Goal: Communication & Community: Ask a question

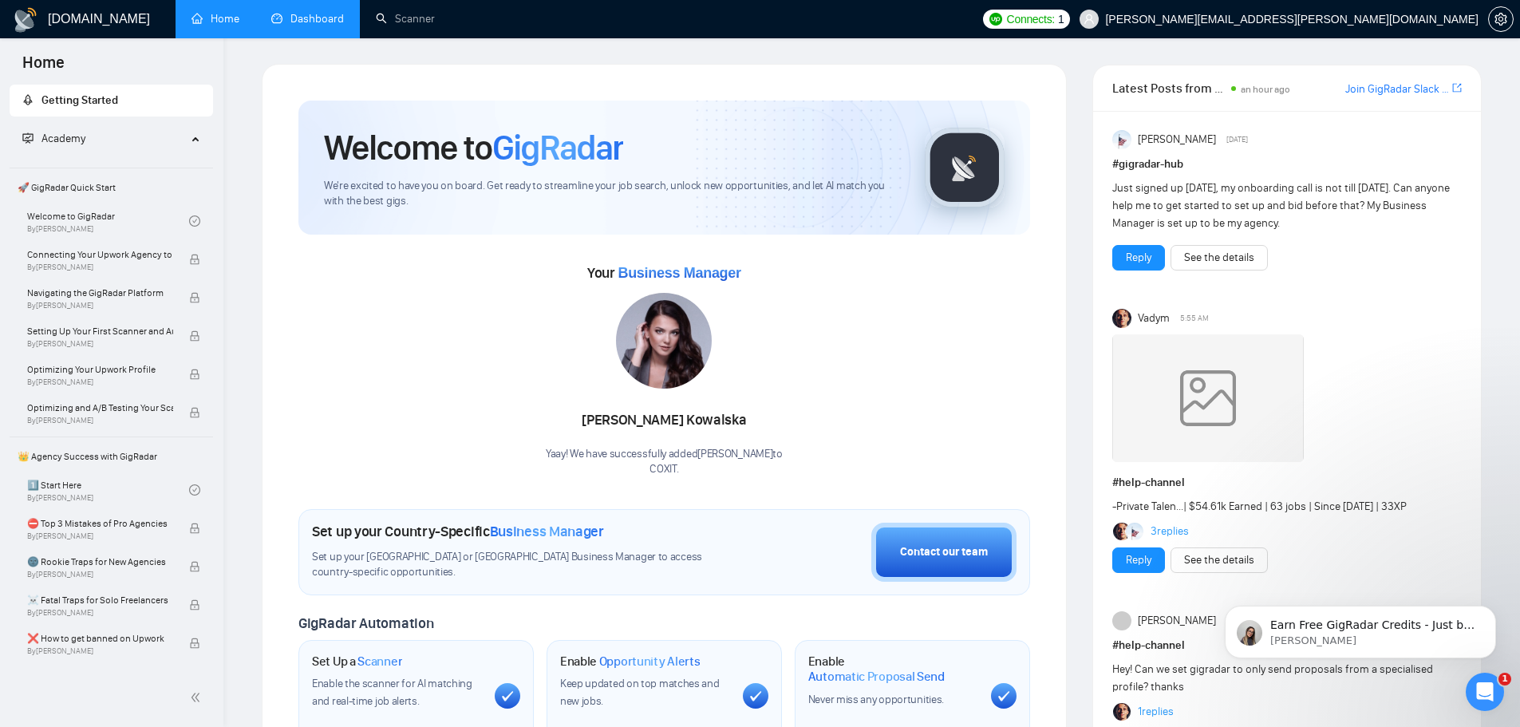
click at [300, 24] on link "Dashboard" at bounding box center [307, 19] width 73 height 14
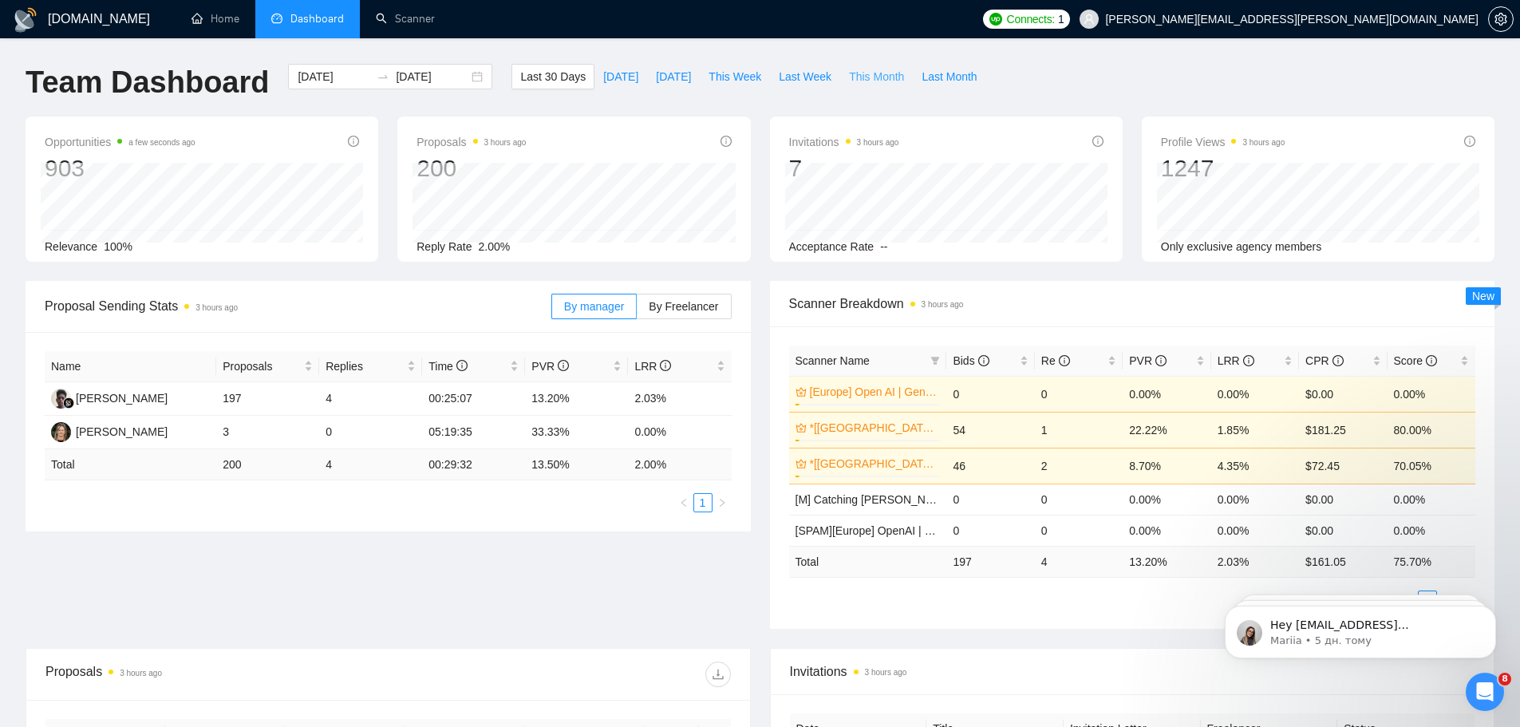
click at [849, 81] on span "This Month" at bounding box center [876, 77] width 55 height 18
type input "[DATE]"
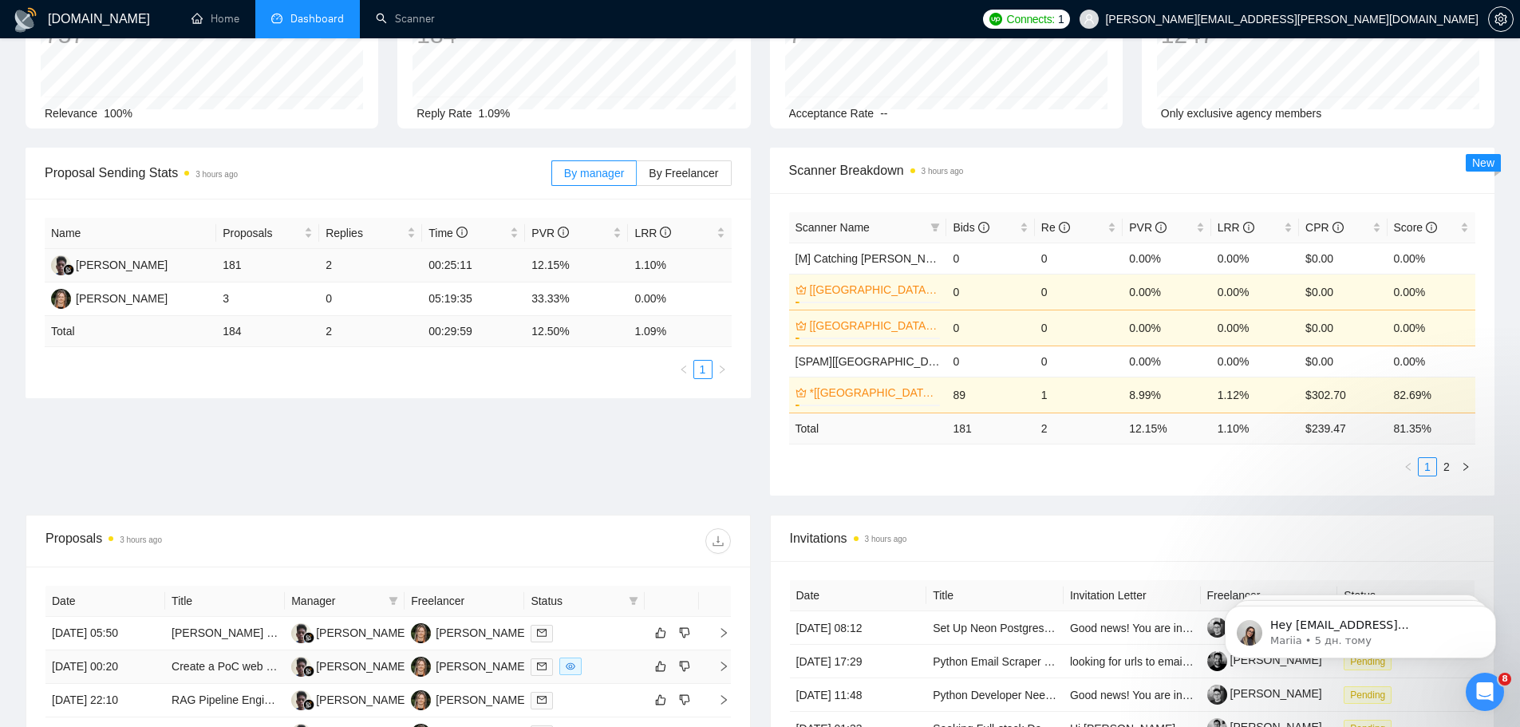
scroll to position [399, 0]
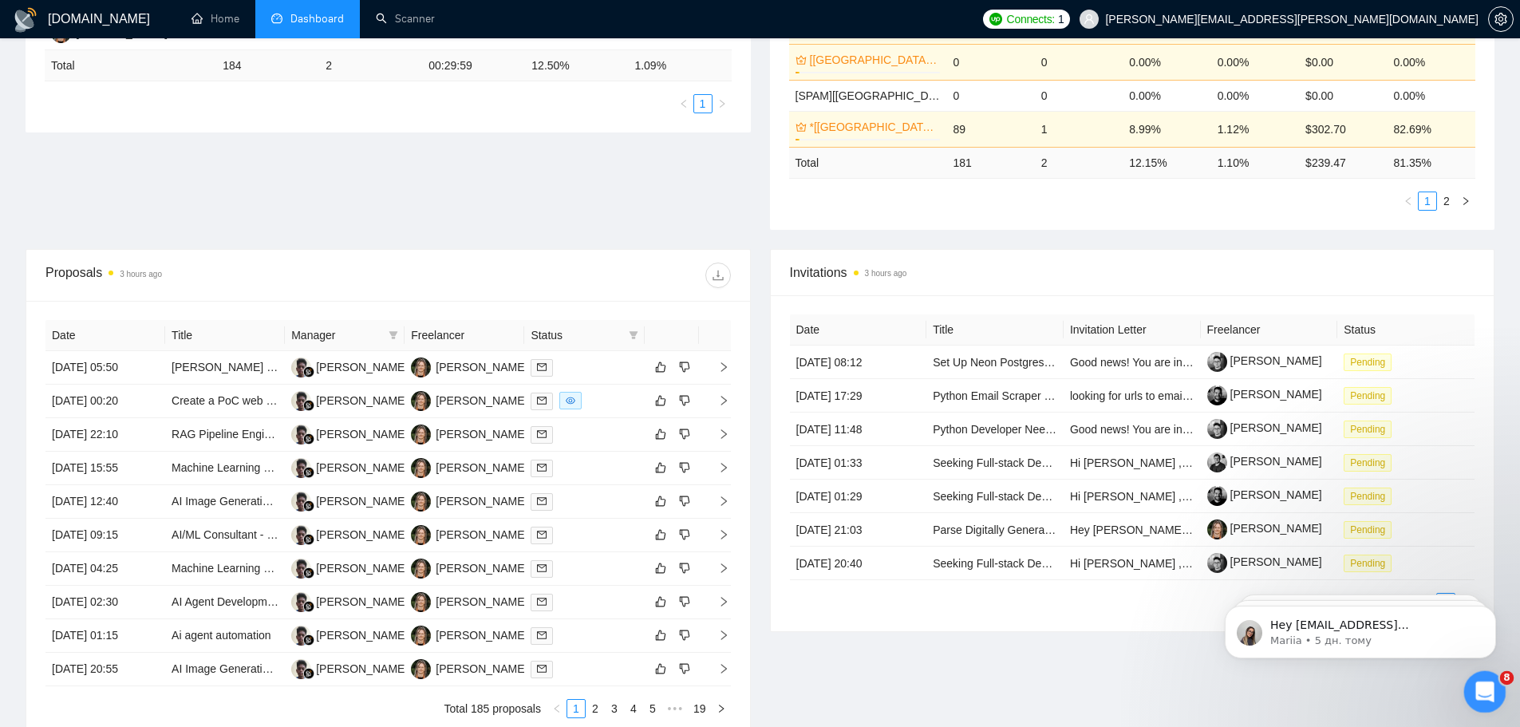
click at [1482, 699] on icon "Відкрити програму для спілкування Intercom" at bounding box center [1483, 690] width 26 height 26
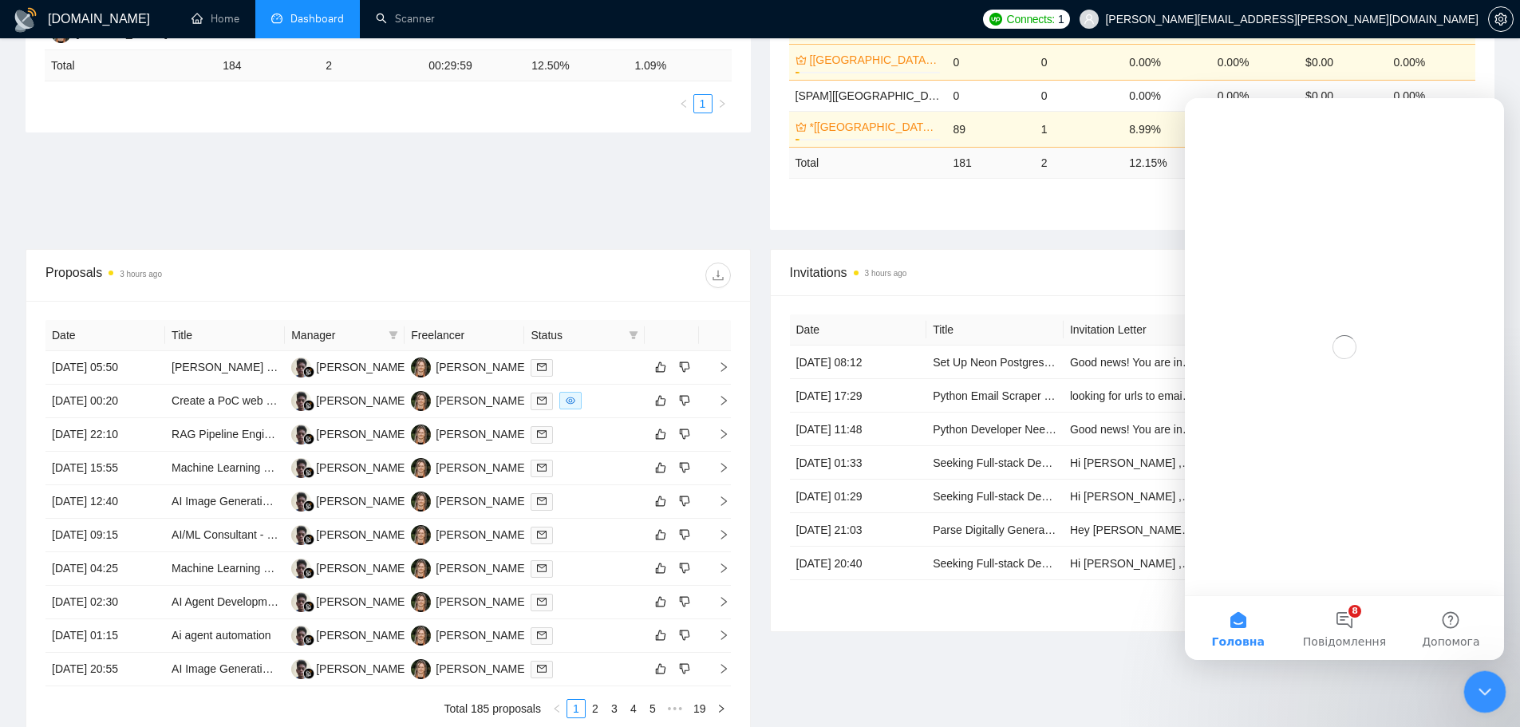
scroll to position [0, 0]
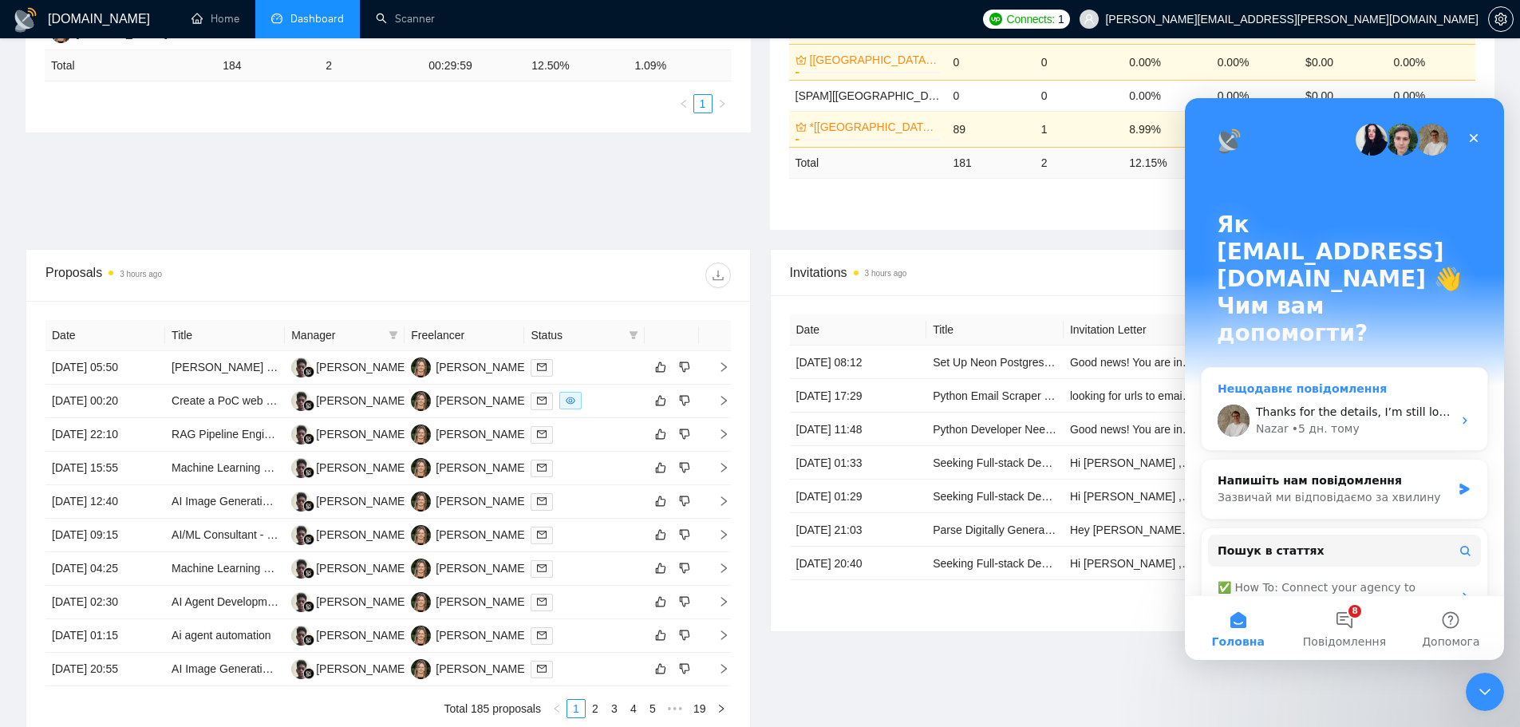
click at [1302, 421] on div "• 5 дн. тому" at bounding box center [1326, 429] width 68 height 17
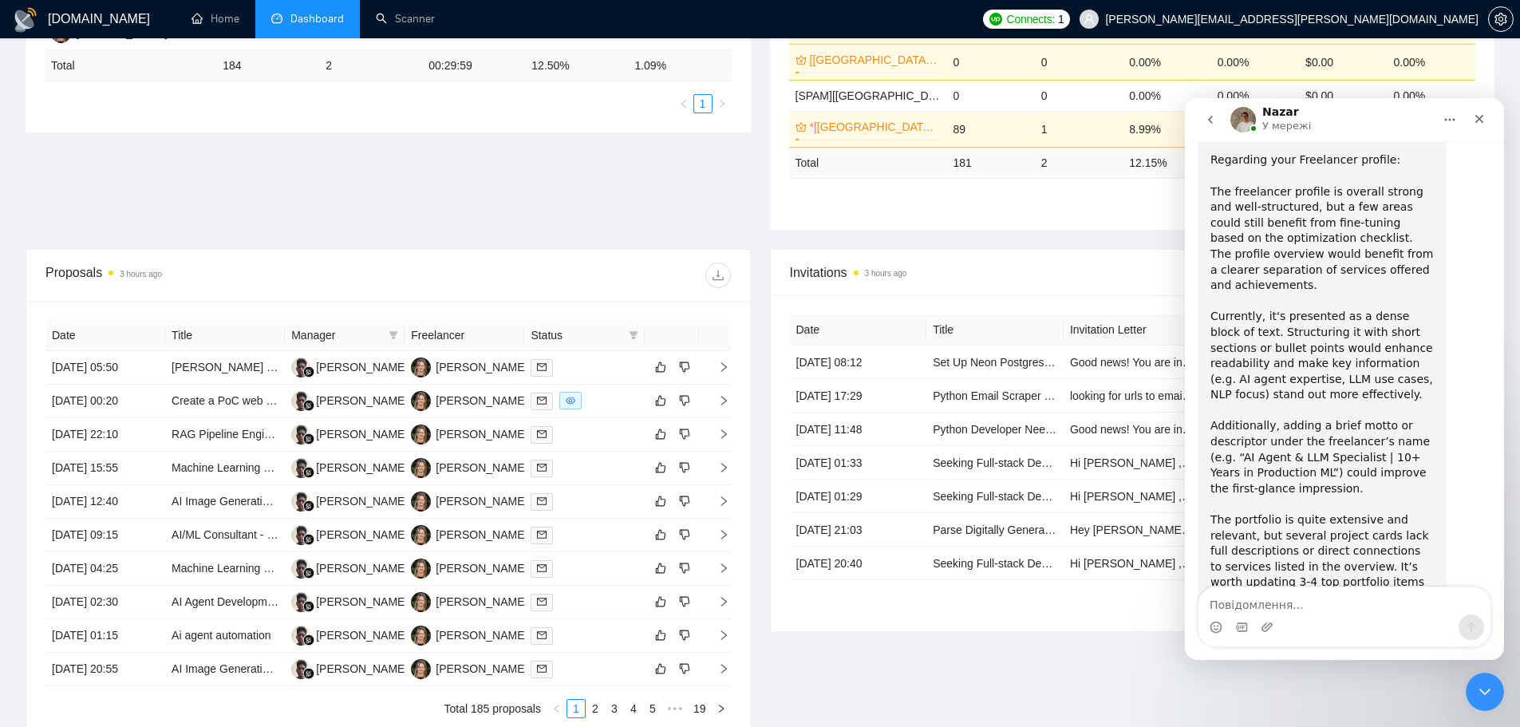
scroll to position [5962, 0]
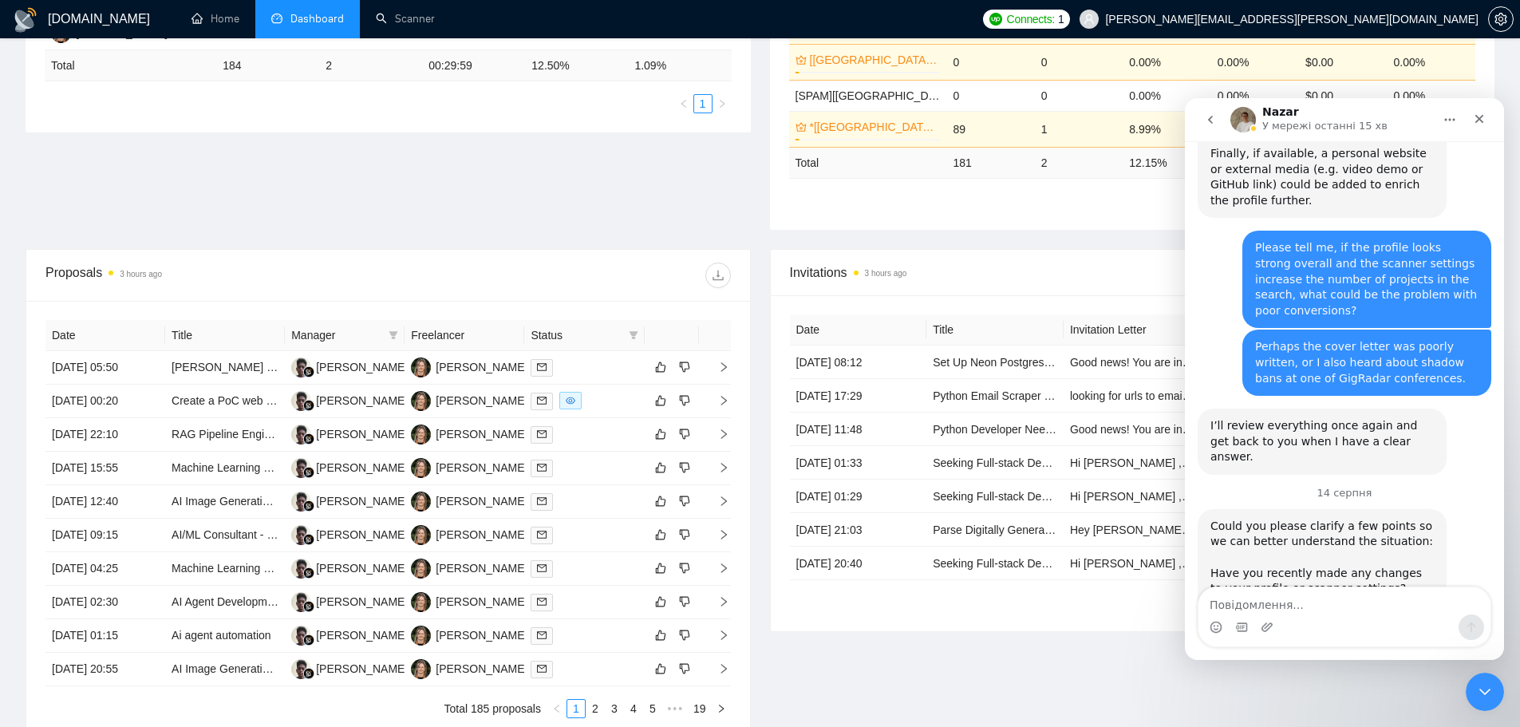
click at [1381, 615] on div "Месенджер Intercom" at bounding box center [1345, 628] width 292 height 26
click at [1381, 608] on textarea "Повідомлення..." at bounding box center [1345, 600] width 292 height 27
paste textarea "Hello, please advise if you have any recommendations regarding consultations on…"
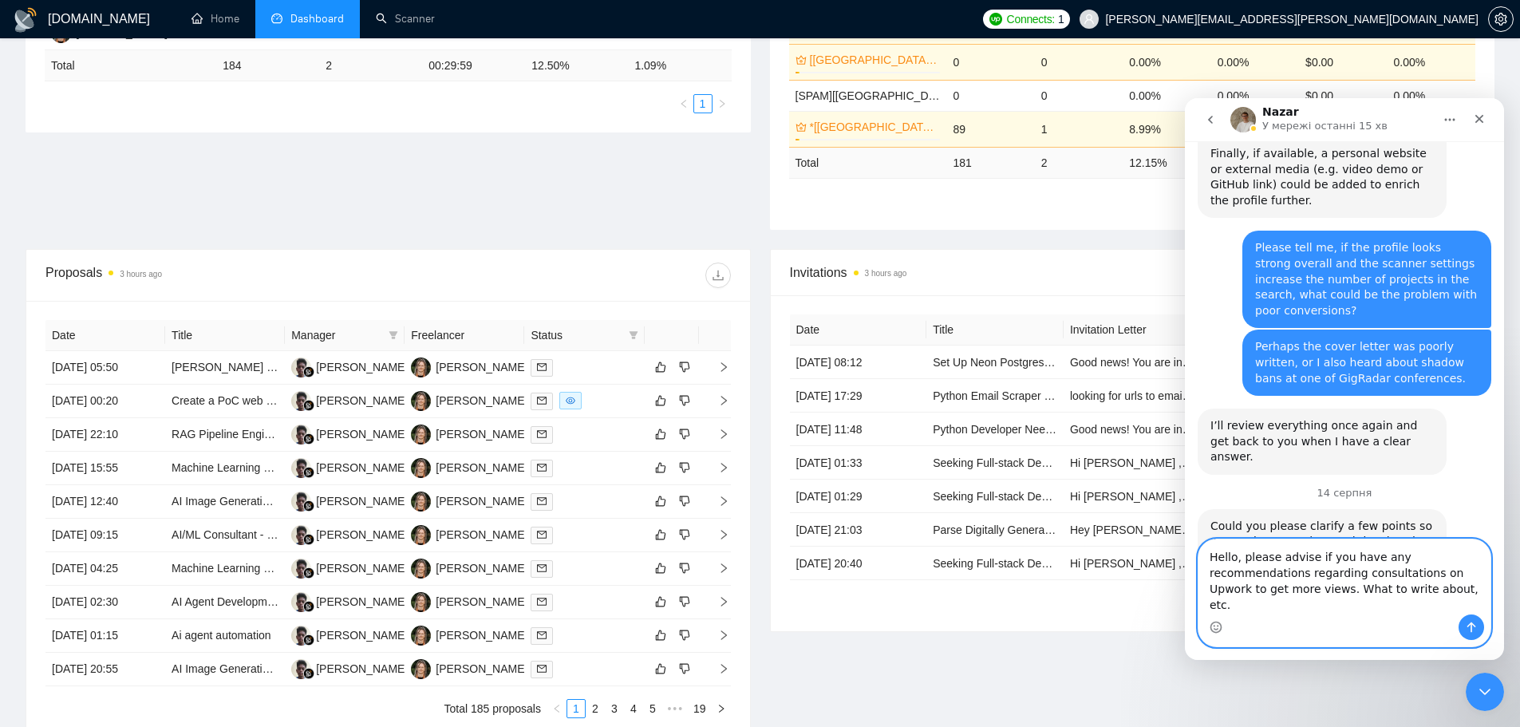
scroll to position [5994, 0]
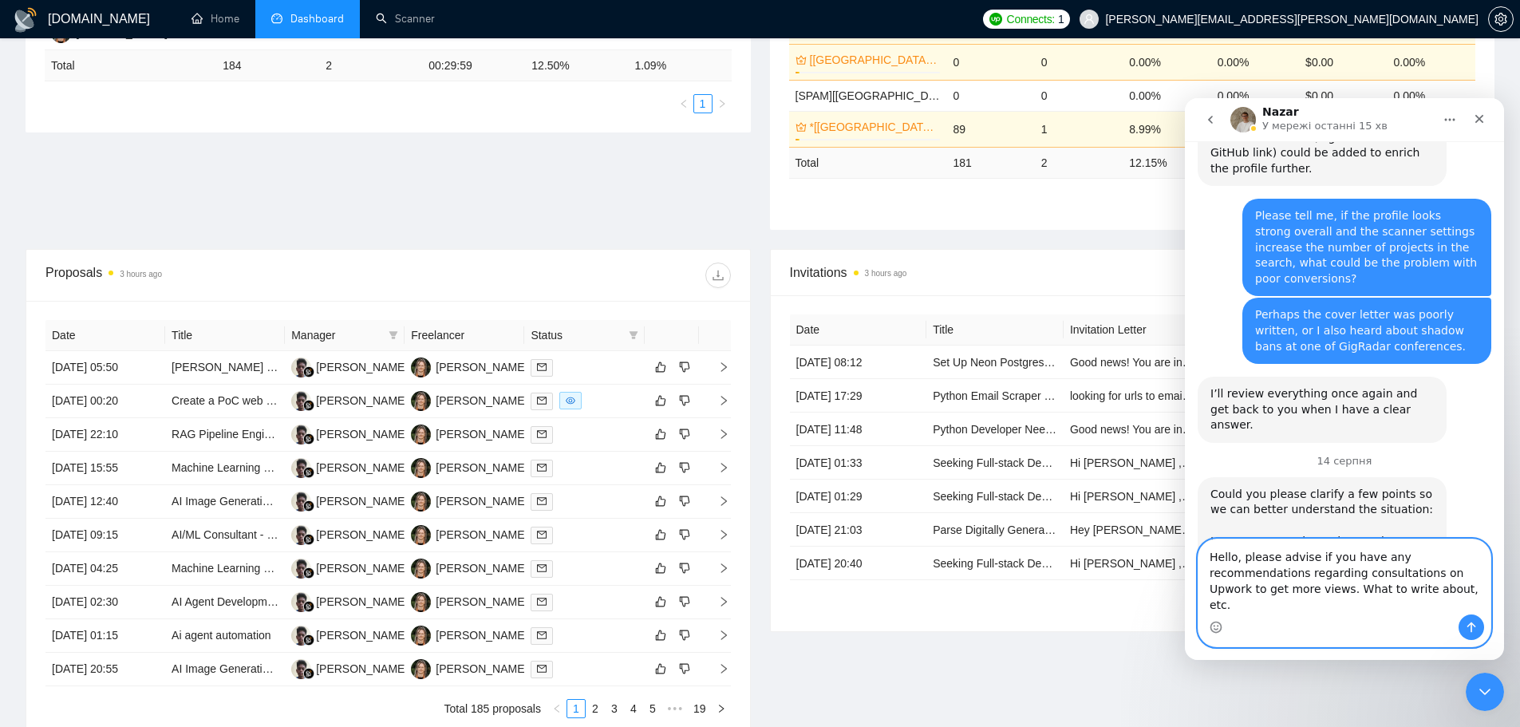
type textarea "Hello, please advise if you have any recommendations regarding consultations on…"
click at [1373, 604] on textarea "Hello, please advise if you have any recommendations regarding consultations on…" at bounding box center [1345, 577] width 292 height 75
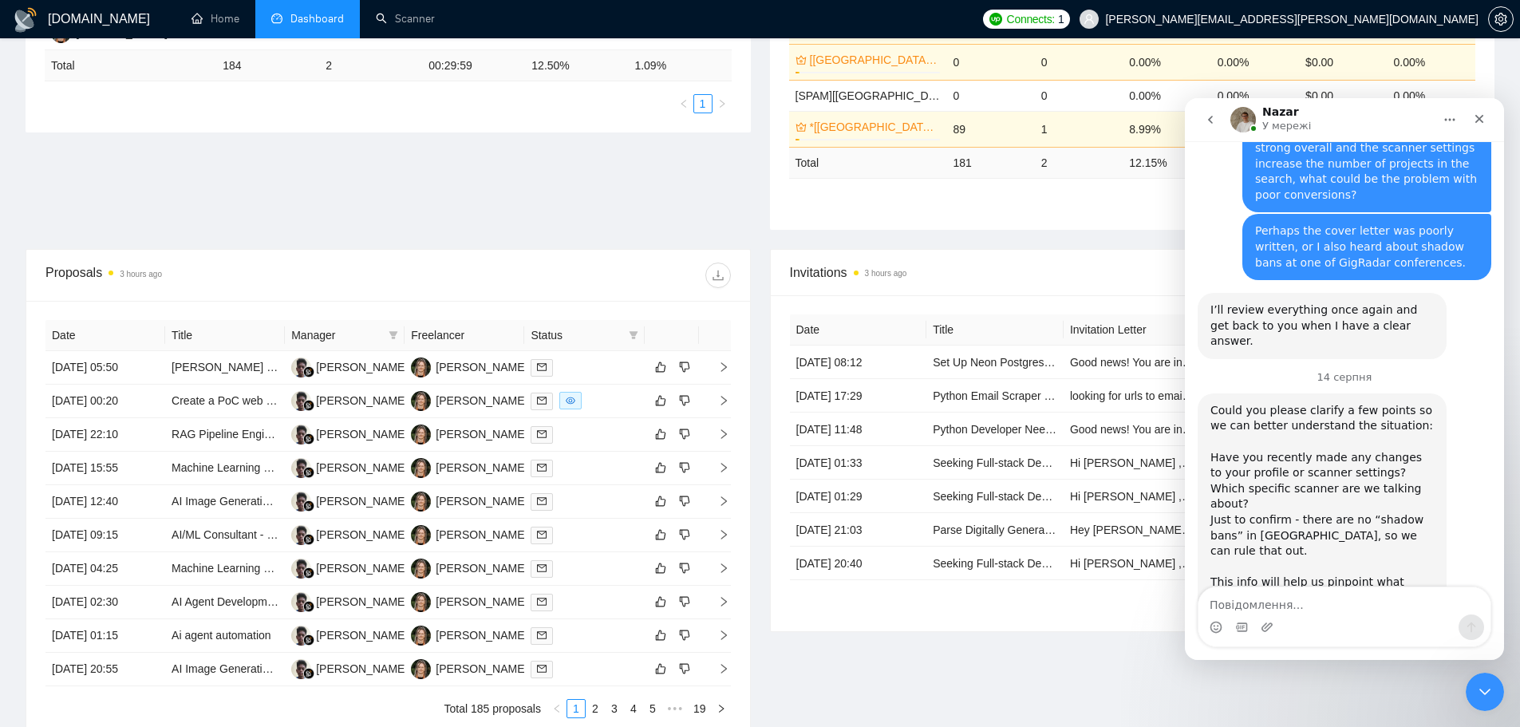
click at [1312, 601] on textarea "Повідомлення..." at bounding box center [1345, 600] width 292 height 27
paste textarea "And you may also know what influences being higher in the search for consultati…"
type textarea "And you may also know what influences being higher in the search for consultati…"
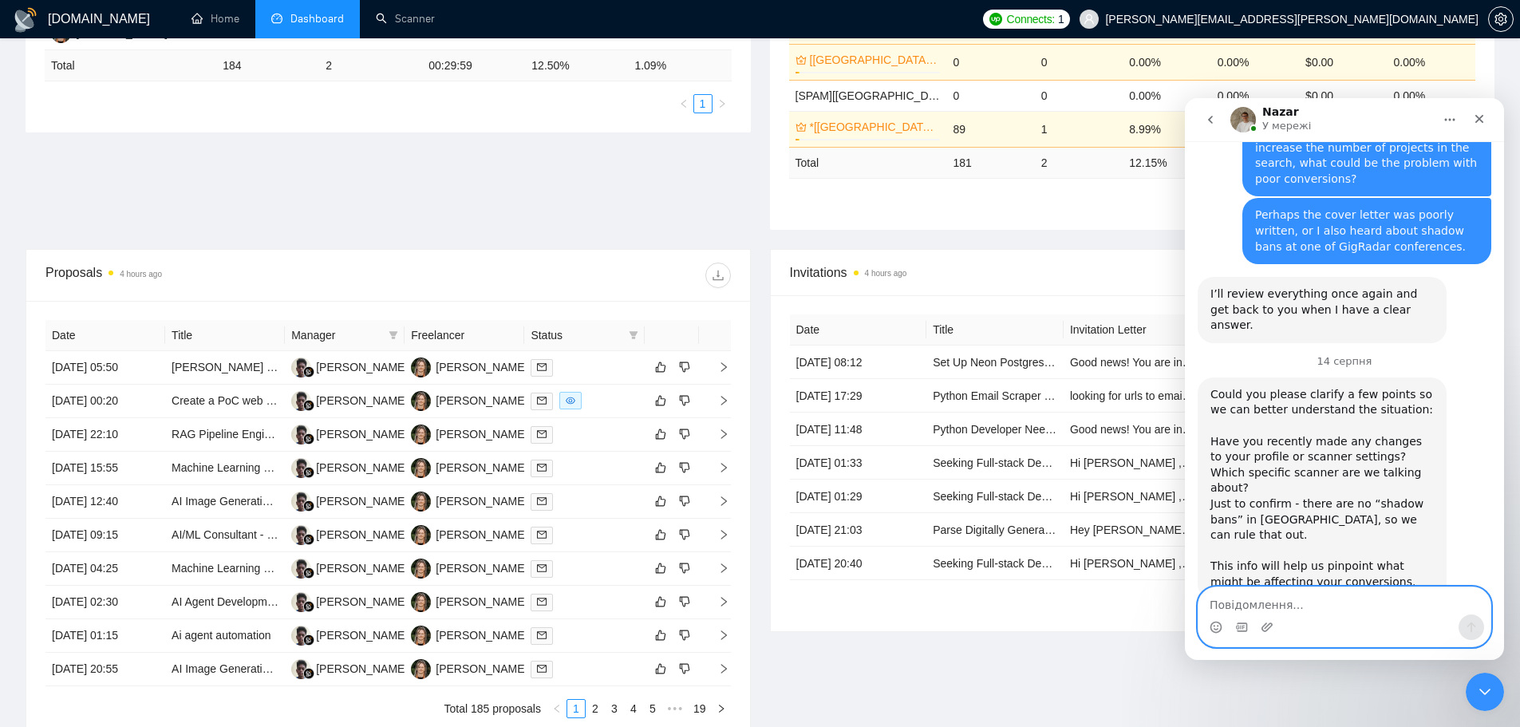
scroll to position [6131, 0]
